Goal: Information Seeking & Learning: Understand process/instructions

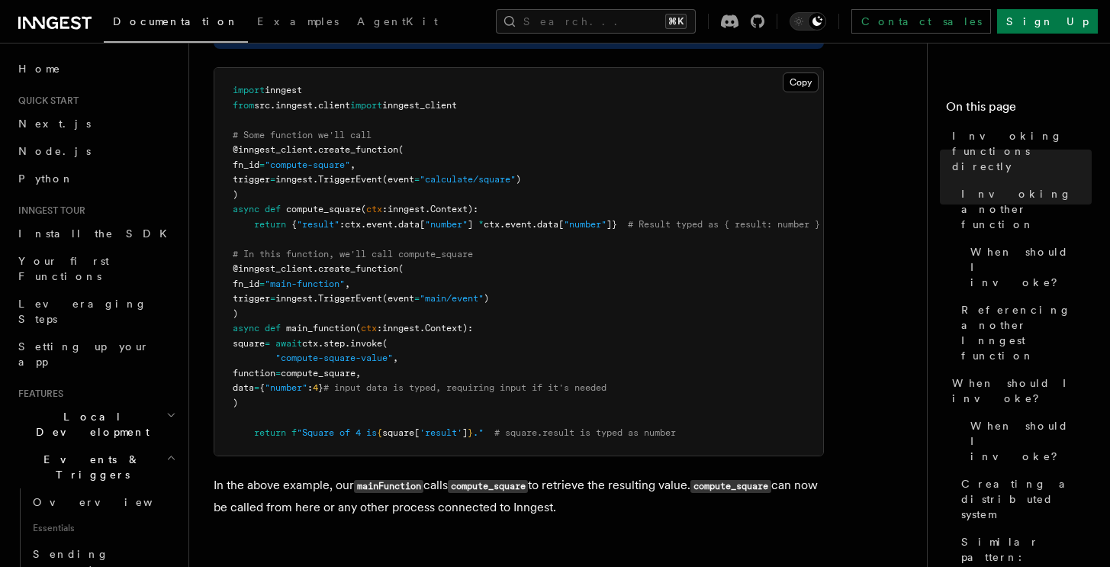
scroll to position [219, 0]
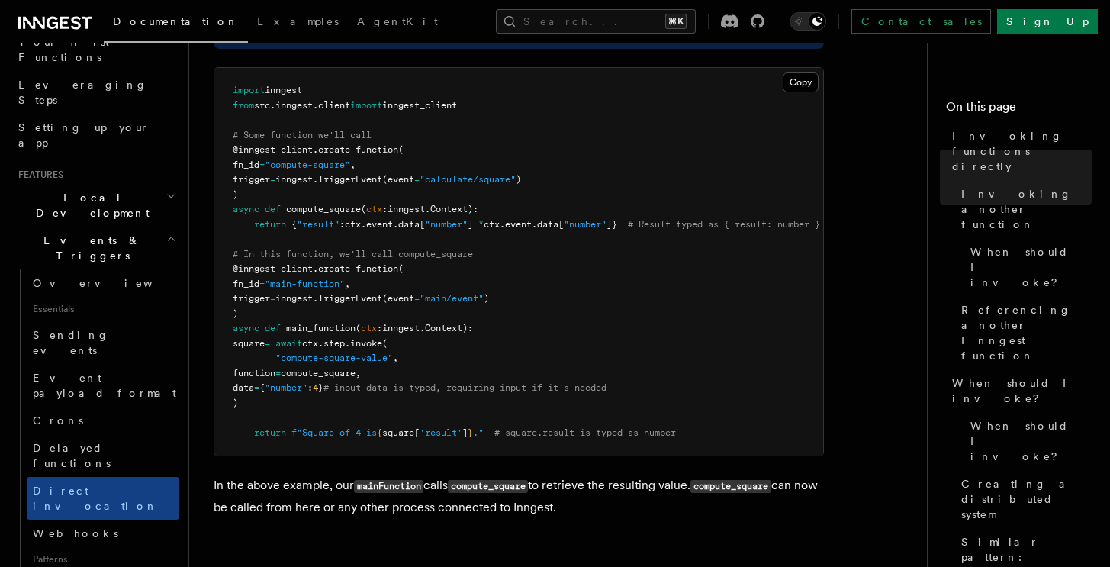
click at [476, 409] on pre "import inngest from src . inngest . client import inngest_client # Some functio…" at bounding box center [518, 261] width 609 height 387
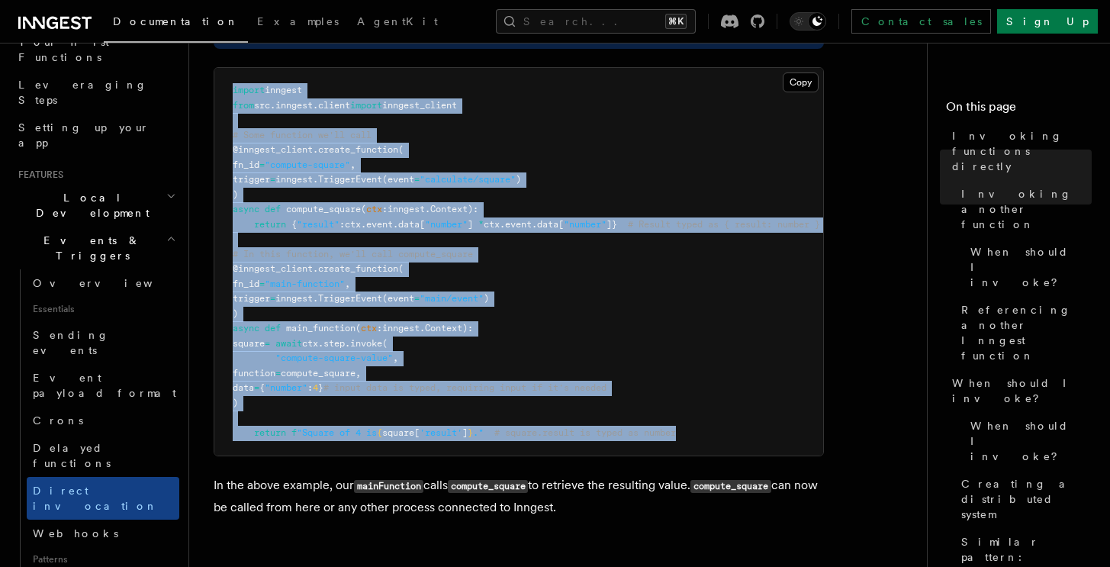
drag, startPoint x: 734, startPoint y: 433, endPoint x: 218, endPoint y: 88, distance: 620.3
click at [218, 88] on pre "import inngest from src . inngest . client import inngest_client # Some functio…" at bounding box center [518, 261] width 609 height 387
drag, startPoint x: 218, startPoint y: 88, endPoint x: 758, endPoint y: 439, distance: 643.6
click at [758, 439] on pre "import inngest from src . inngest . client import inngest_client # Some functio…" at bounding box center [518, 261] width 609 height 387
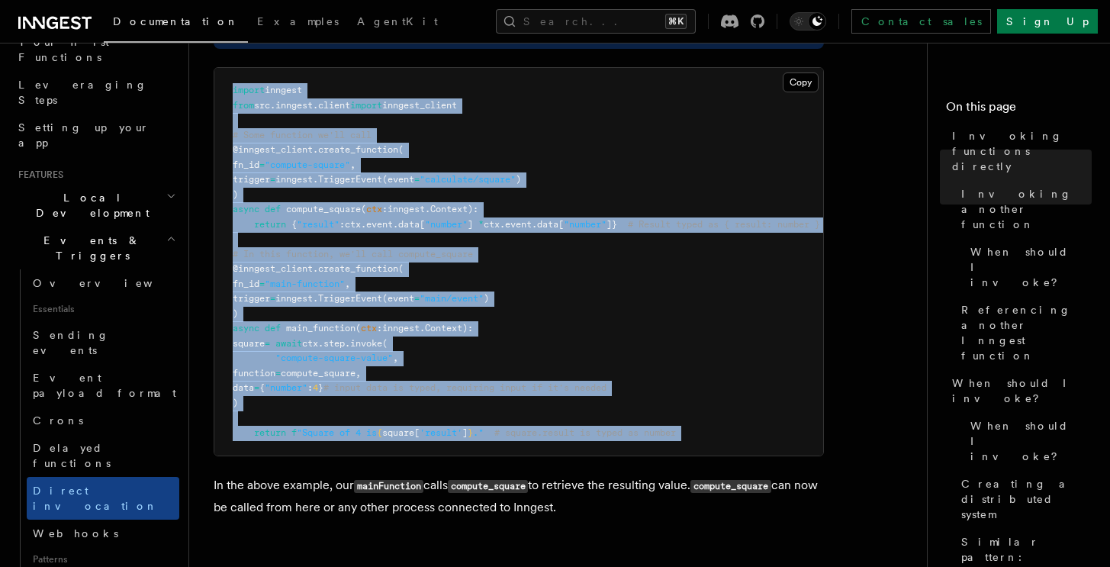
click at [758, 439] on pre "import inngest from src . inngest . client import inngest_client # Some functio…" at bounding box center [518, 261] width 609 height 387
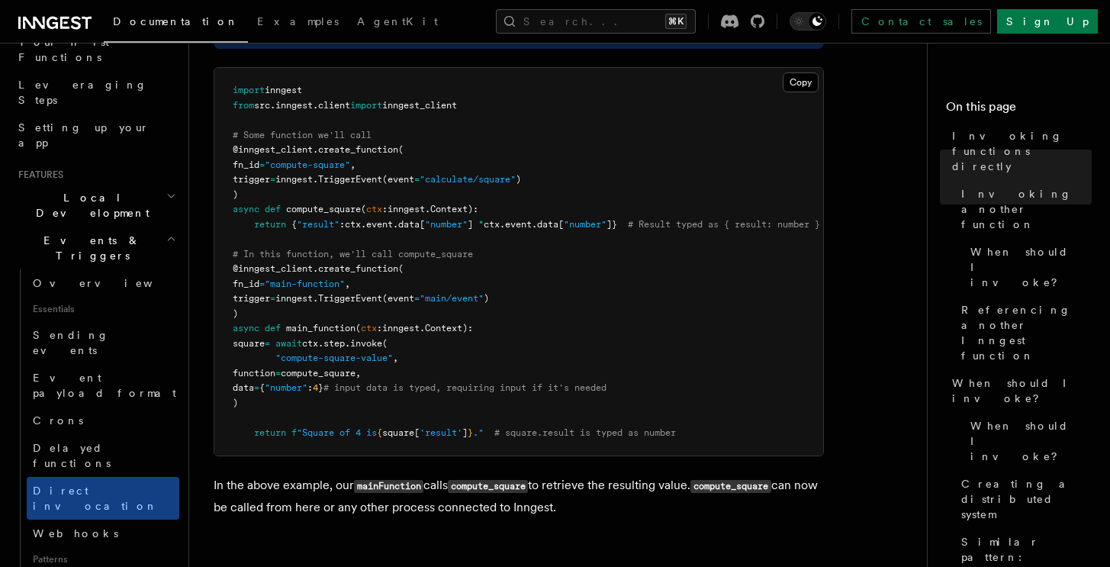
drag, startPoint x: 723, startPoint y: 468, endPoint x: 735, endPoint y: 468, distance: 12.2
click at [734, 468] on article "Features Events & Triggers Invoking functions directly Inngest's step.invoke() …" at bounding box center [564, 365] width 701 height 1760
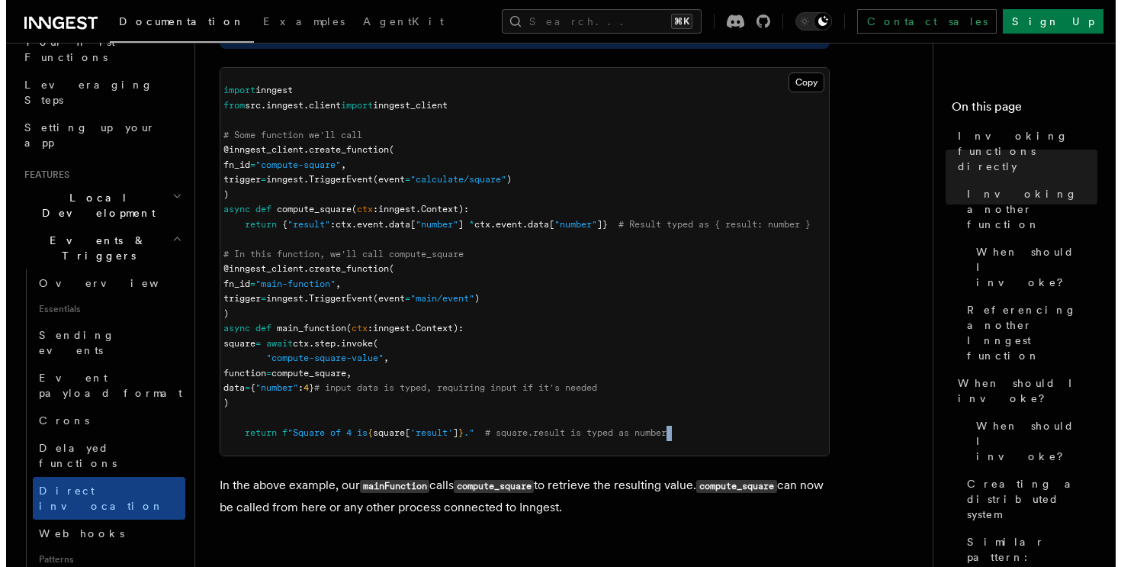
scroll to position [0, 0]
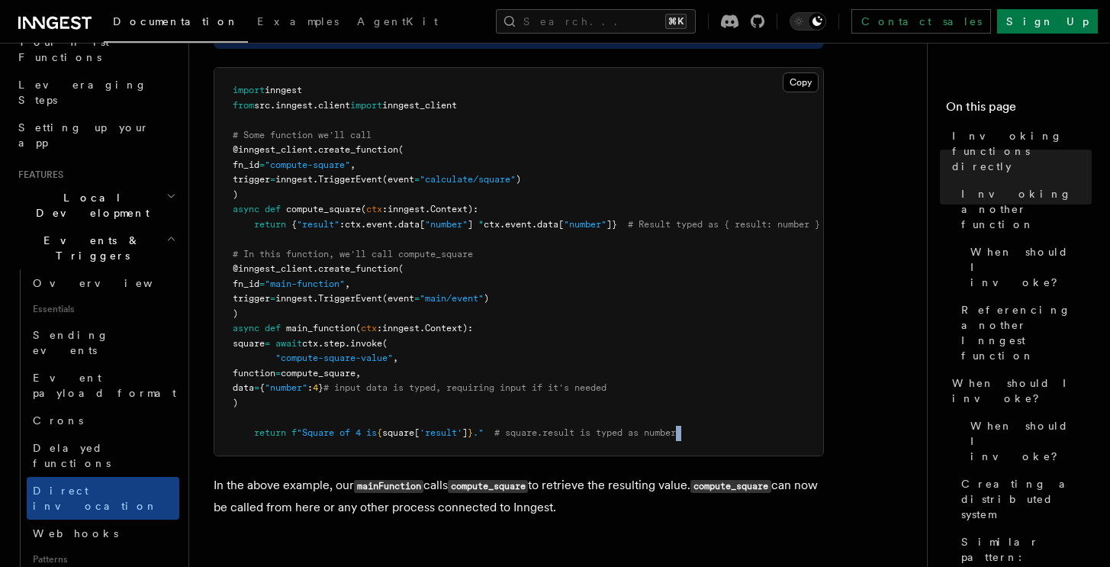
click at [745, 430] on pre "import inngest from src . inngest . client import inngest_client # Some functio…" at bounding box center [518, 261] width 609 height 387
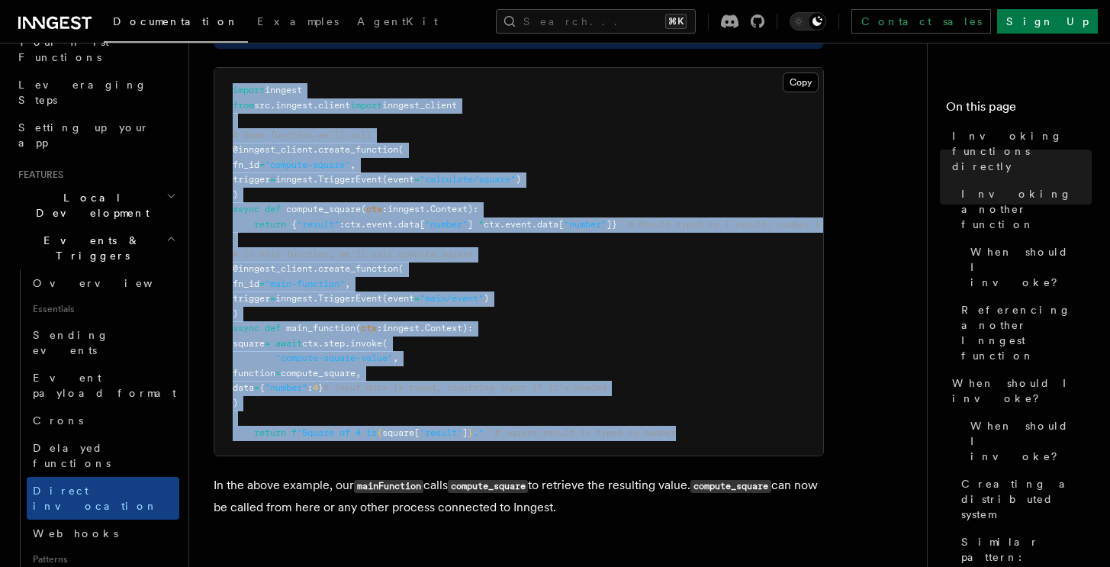
drag, startPoint x: 712, startPoint y: 429, endPoint x: 229, endPoint y: 92, distance: 589.9
click at [230, 92] on pre "import inngest from src . inngest . client import inngest_client # Some functio…" at bounding box center [518, 261] width 609 height 387
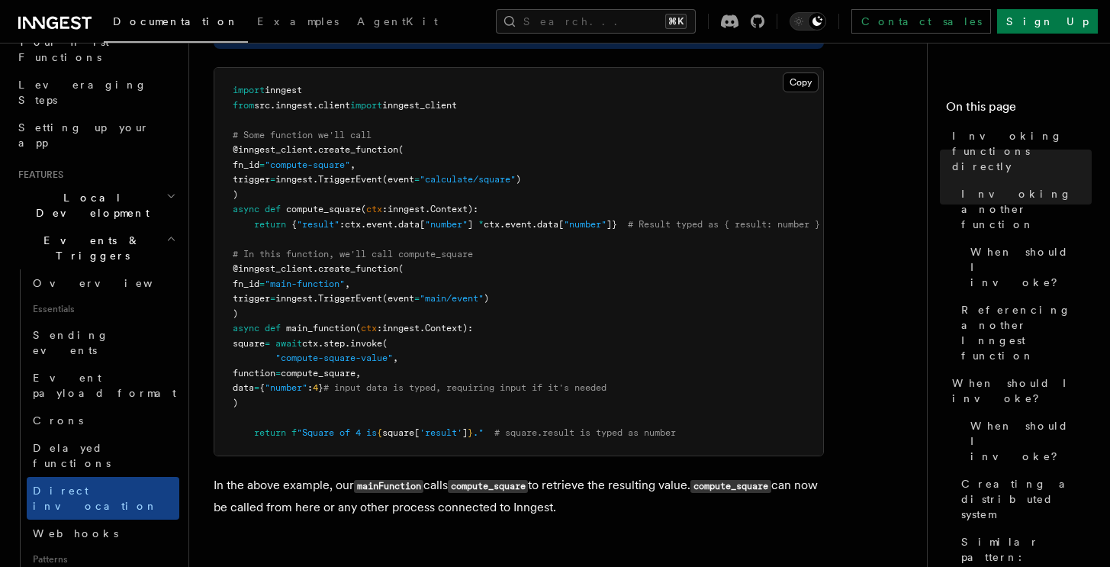
click at [228, 92] on pre "import inngest from src . inngest . client import inngest_client # Some functio…" at bounding box center [518, 261] width 609 height 387
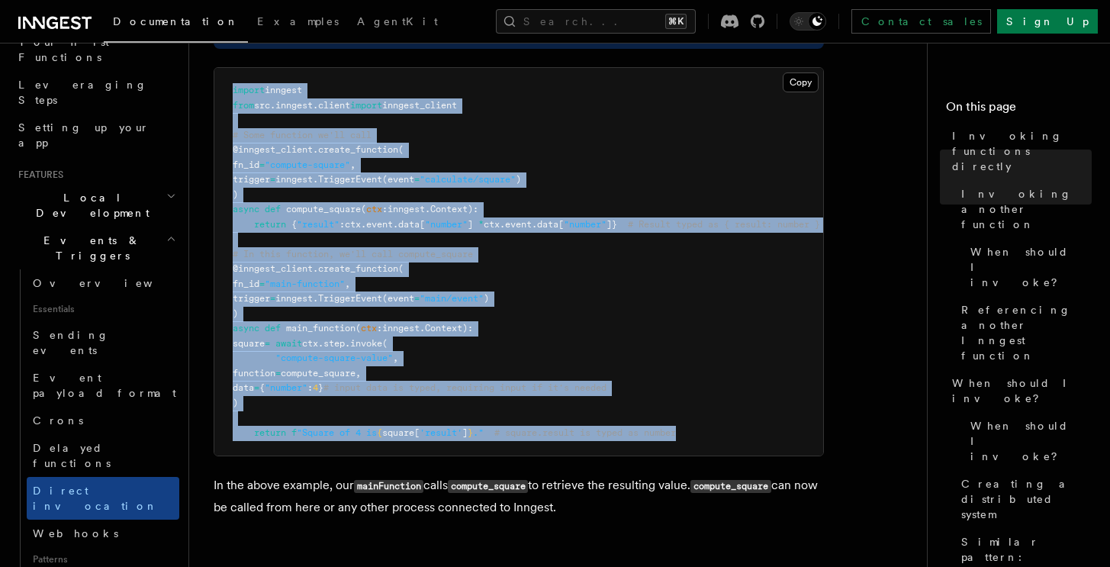
drag, startPoint x: 227, startPoint y: 88, endPoint x: 730, endPoint y: 444, distance: 615.6
click at [730, 444] on pre "import inngest from src . inngest . client import inngest_client # Some functio…" at bounding box center [518, 261] width 609 height 387
click at [730, 442] on pre "import inngest from src . inngest . client import inngest_client # Some functio…" at bounding box center [518, 261] width 609 height 387
drag, startPoint x: 233, startPoint y: 93, endPoint x: 724, endPoint y: 431, distance: 596.2
click at [724, 431] on pre "import inngest from src . inngest . client import inngest_client # Some functio…" at bounding box center [518, 261] width 609 height 387
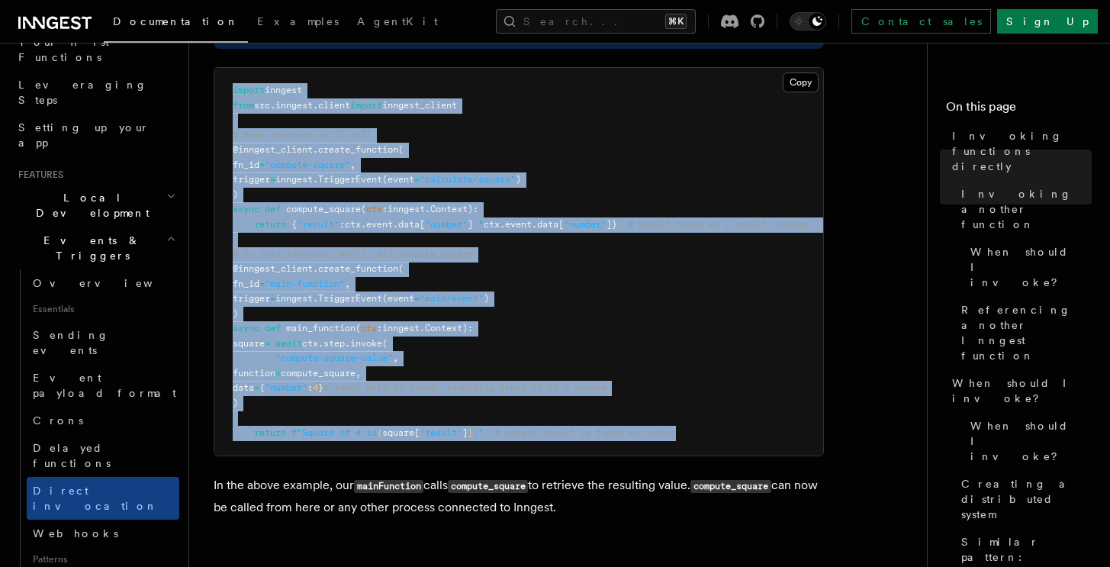
click at [723, 429] on pre "import inngest from src . inngest . client import inngest_client # Some functio…" at bounding box center [518, 261] width 609 height 387
drag, startPoint x: 723, startPoint y: 429, endPoint x: 208, endPoint y: 74, distance: 625.6
click at [208, 74] on div "Features Events & Triggers Invoking functions directly Inngest's step.invoke() …" at bounding box center [588, 331] width 799 height 1827
drag, startPoint x: 223, startPoint y: 81, endPoint x: 715, endPoint y: 438, distance: 608.4
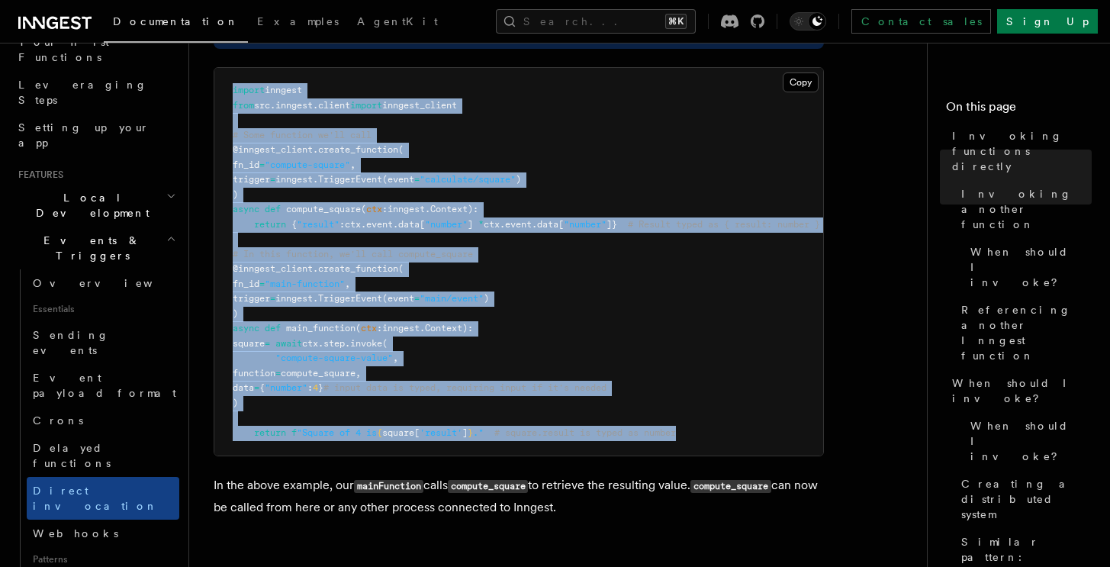
click at [715, 438] on pre "import inngest from src . inngest . client import inngest_client # Some functio…" at bounding box center [518, 261] width 609 height 387
